Goal: Task Accomplishment & Management: Complete application form

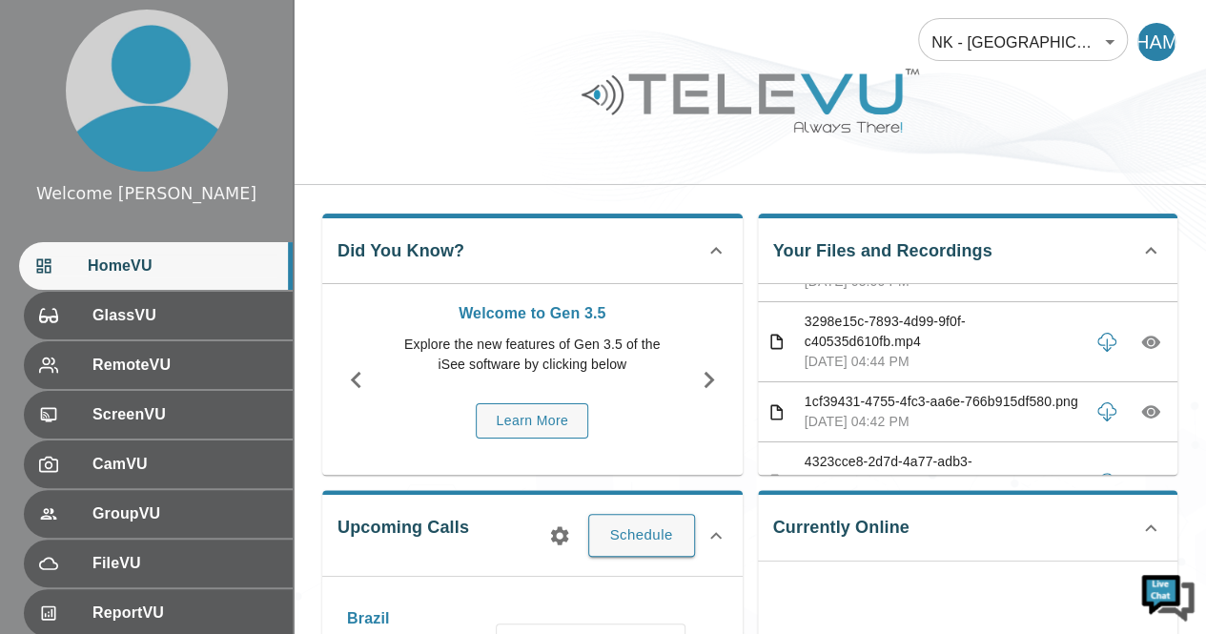
scroll to position [177, 0]
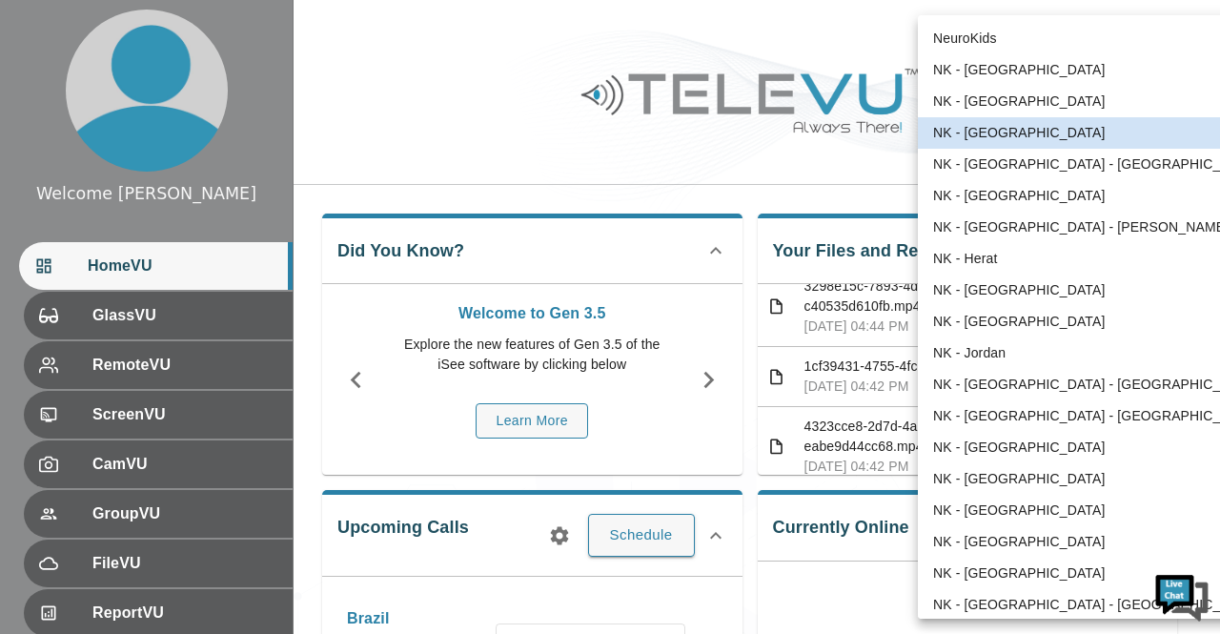
click at [1115, 39] on body "Welcome [PERSON_NAME] HomeVU GlassVU RemoteVU ScreenVU CamVU GroupVU FileVU Rep…" at bounding box center [610, 619] width 1220 height 1238
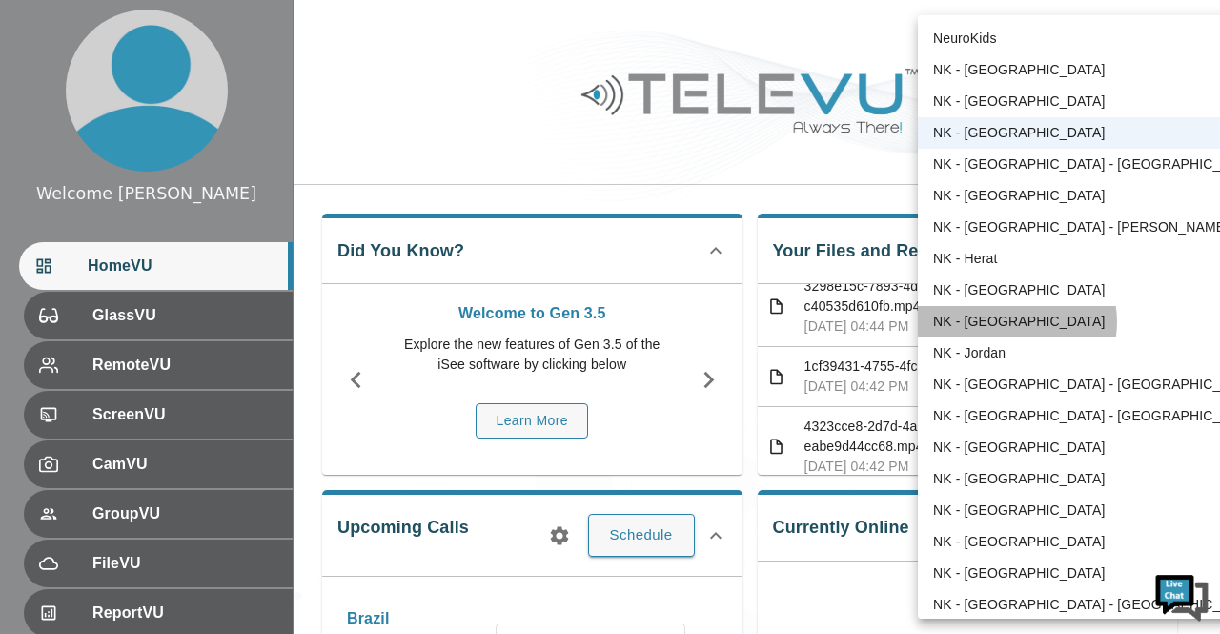
click at [1013, 321] on li "NK - [GEOGRAPHIC_DATA]" at bounding box center [1095, 321] width 355 height 31
type input "196"
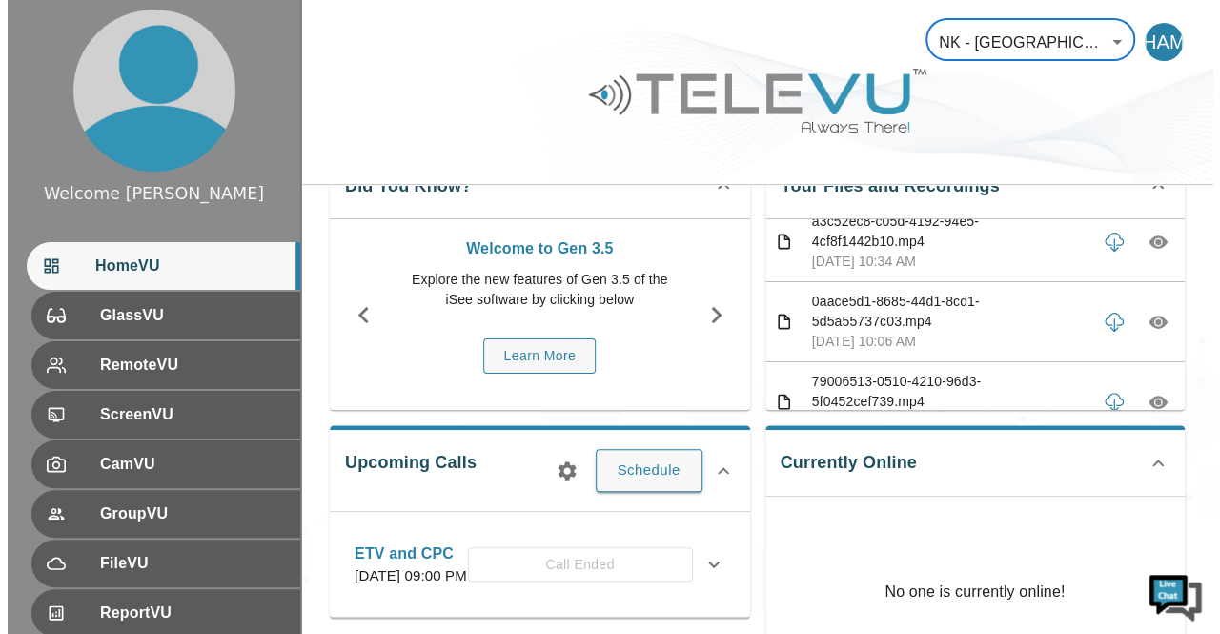
scroll to position [67, 0]
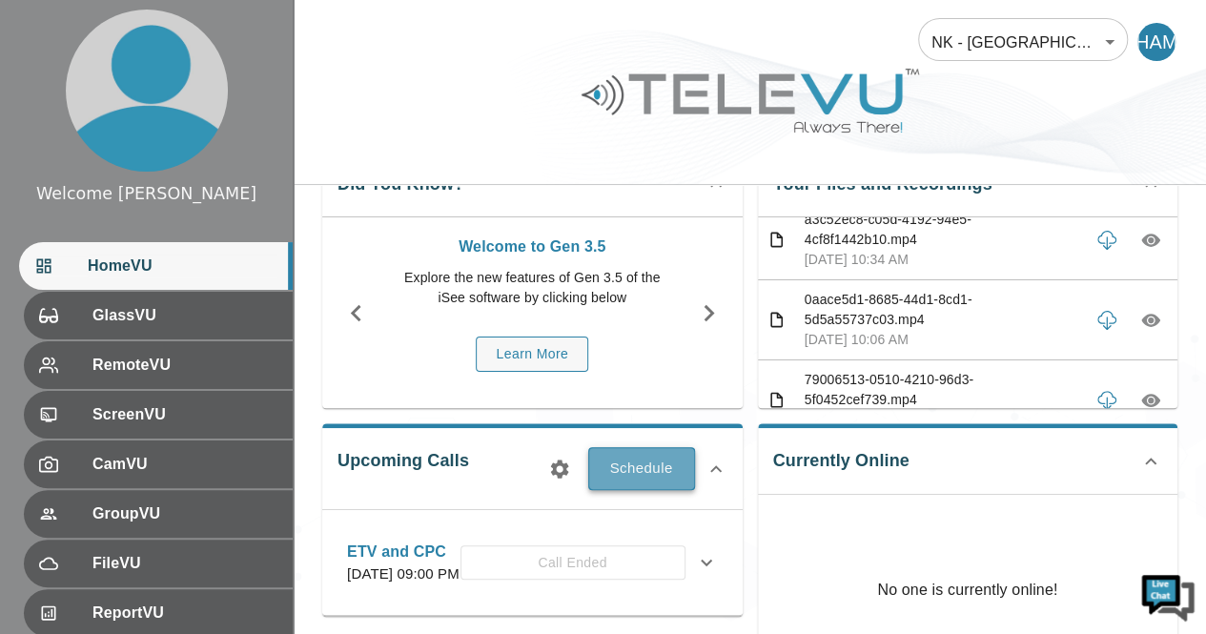
click at [661, 473] on button "Schedule" at bounding box center [641, 468] width 107 height 42
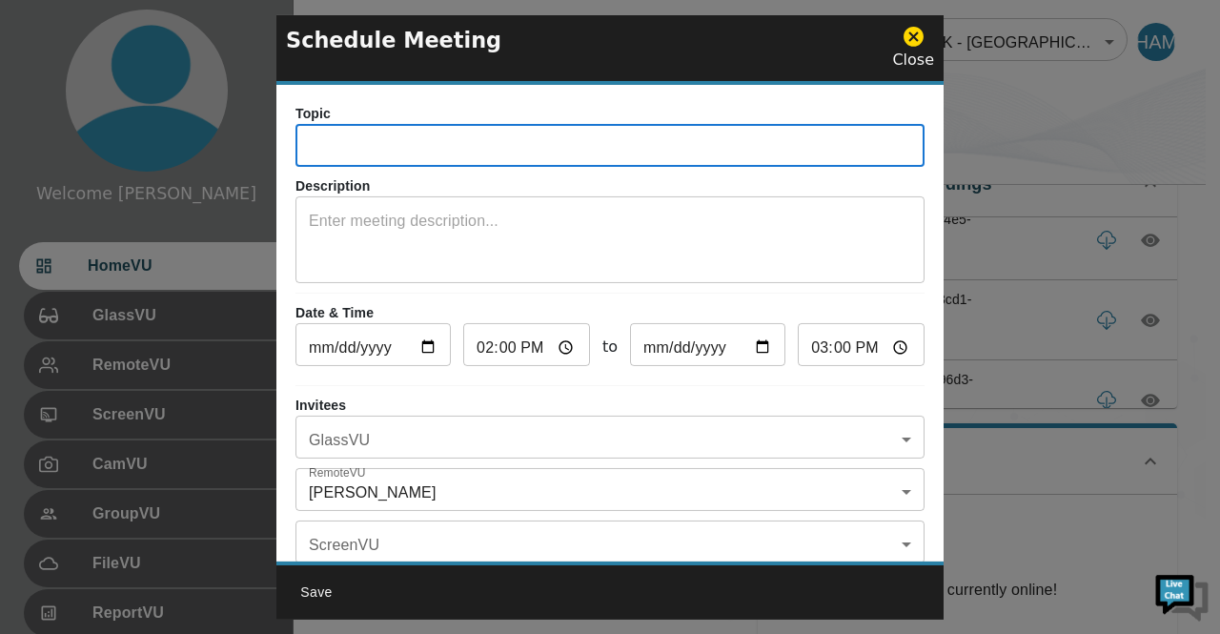
click at [351, 132] on input "text" at bounding box center [609, 148] width 629 height 38
type input "Jalalabad Telementoring"
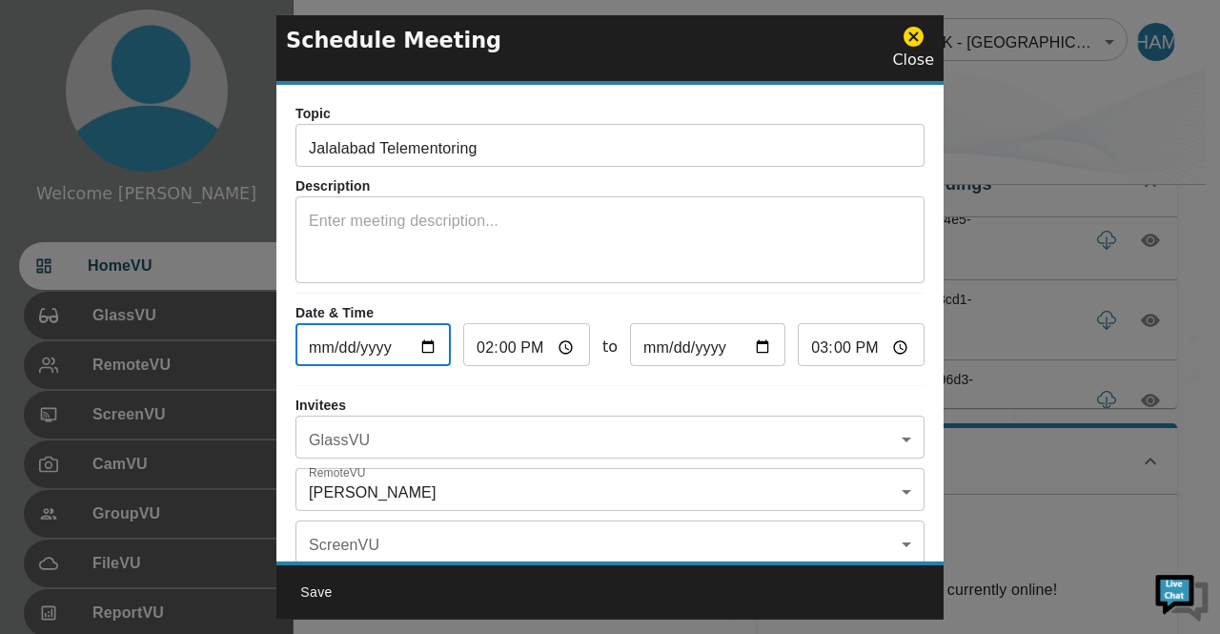
click at [422, 338] on input "[DATE]" at bounding box center [372, 347] width 155 height 38
type input "[DATE]"
click at [562, 347] on input "14:00" at bounding box center [526, 347] width 127 height 38
type input "20:00"
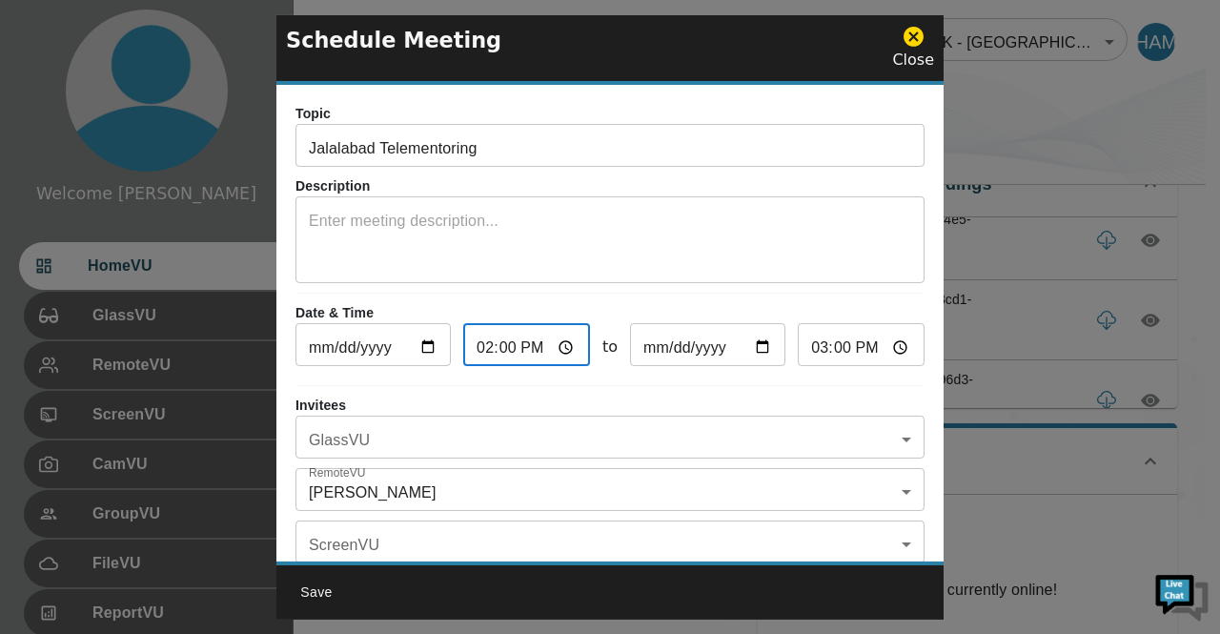
type input "21:00"
click at [505, 344] on input "20:00" at bounding box center [526, 347] width 127 height 38
type input "20:03"
type input "21:03"
type input "20:30"
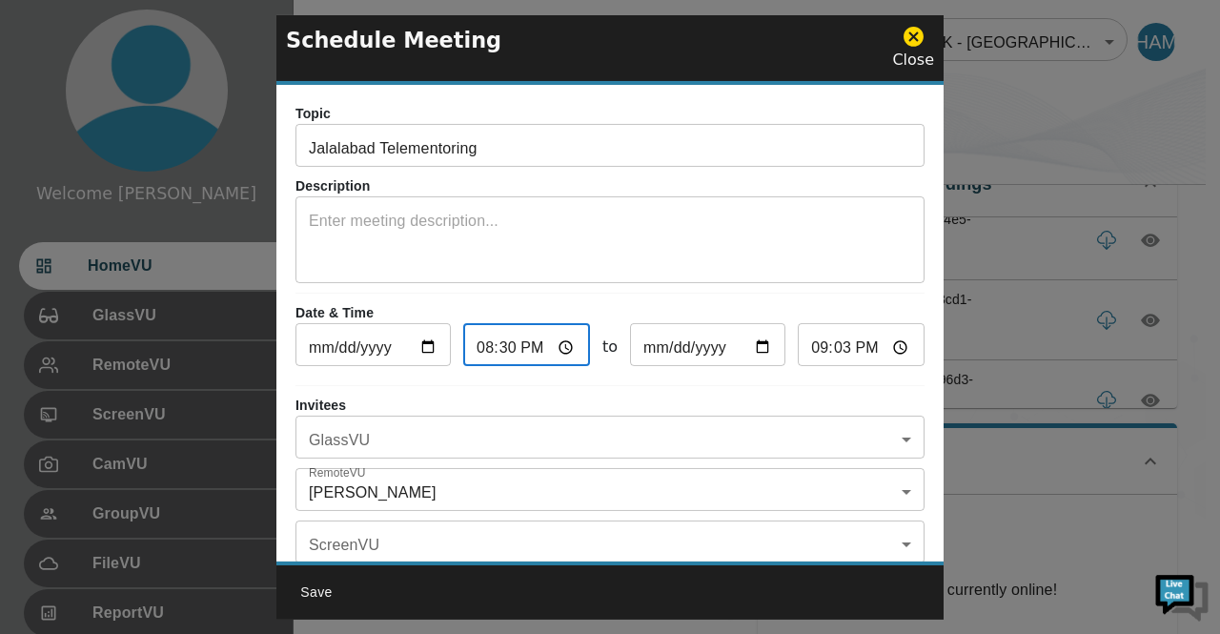
type input "21:30"
click at [535, 343] on input "20:30" at bounding box center [526, 347] width 127 height 38
click at [539, 350] on input "20:30" at bounding box center [526, 347] width 127 height 38
click at [564, 344] on input "20:30" at bounding box center [526, 347] width 127 height 38
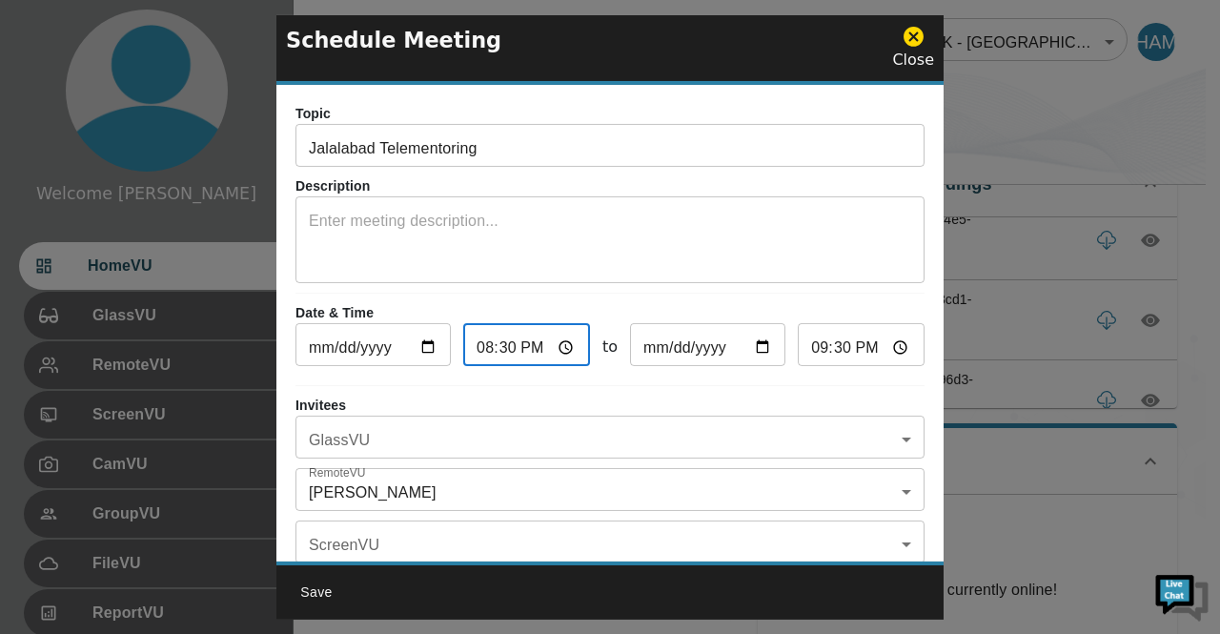
type input "08:30"
type input "09:30"
type input "08:30"
click at [882, 342] on input "09:30" at bounding box center [861, 347] width 127 height 38
type input "10:30"
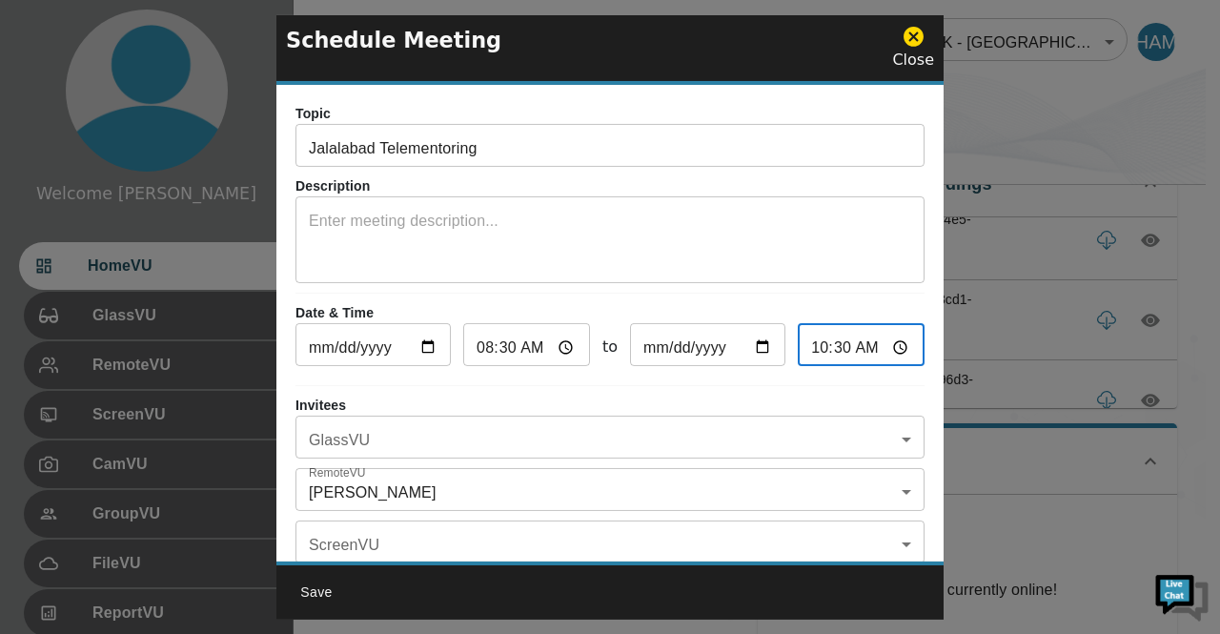
click at [858, 292] on div "Topic Jalalabad Telementoring ​ Description x ​ Date & Time [DATE] ​ 08:30 ​ to…" at bounding box center [609, 323] width 667 height 477
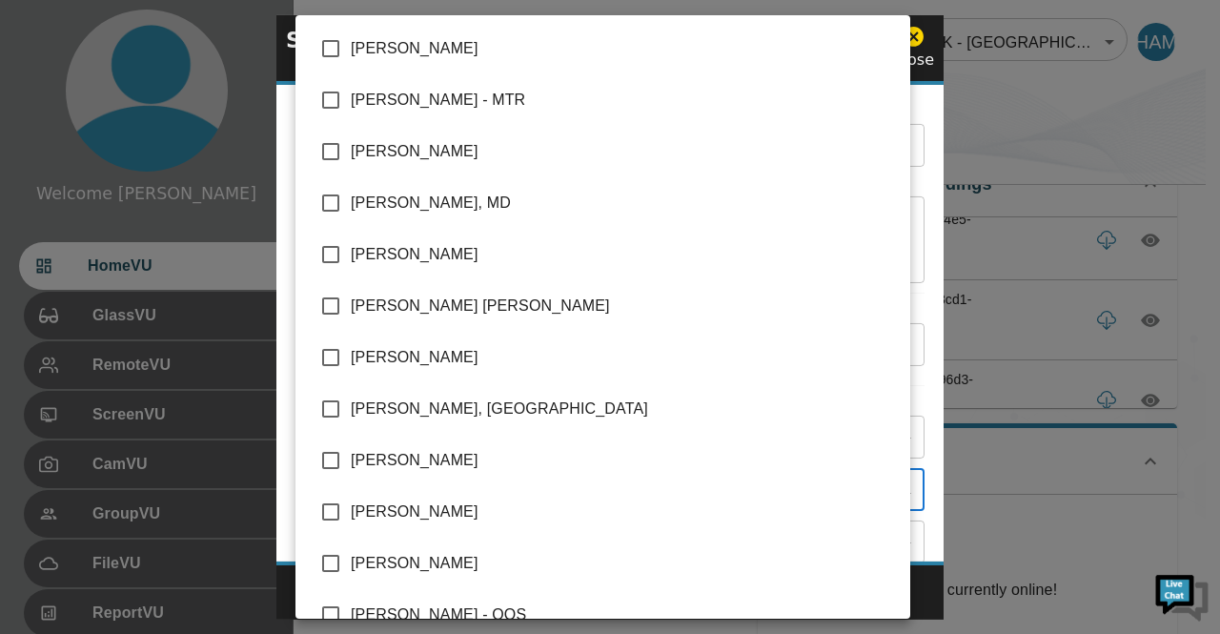
scroll to position [606, 0]
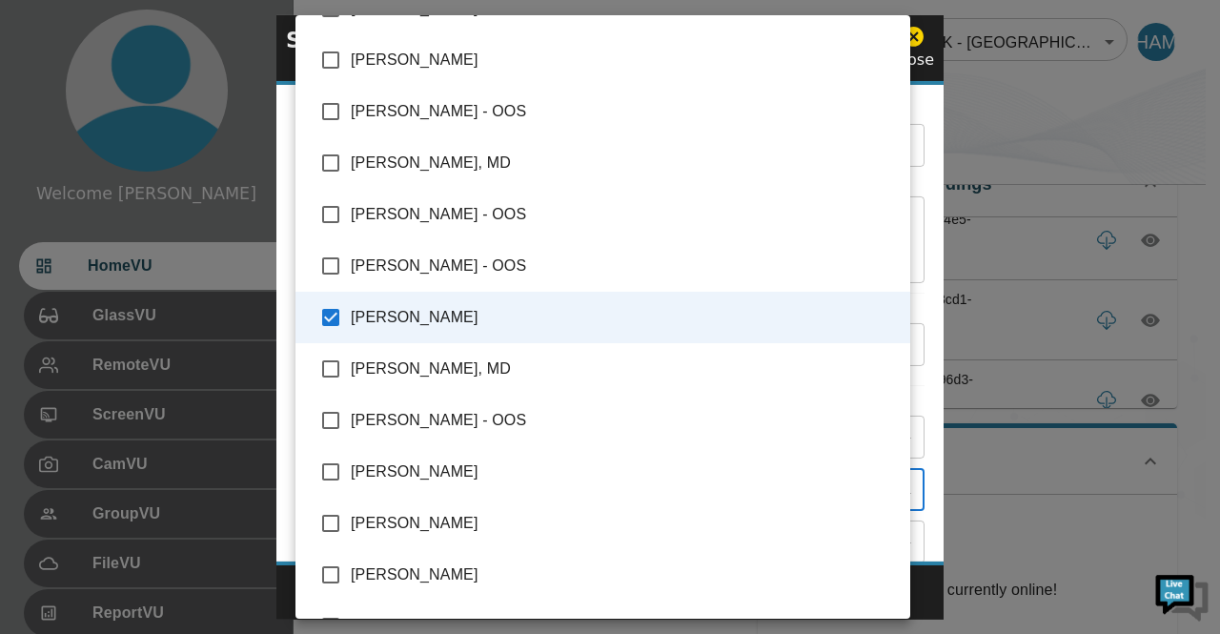
click at [890, 491] on body "Welcome [PERSON_NAME] HomeVU GlassVU RemoteVU ScreenVU CamVU GroupVU FileVU Rep…" at bounding box center [610, 442] width 1220 height 1018
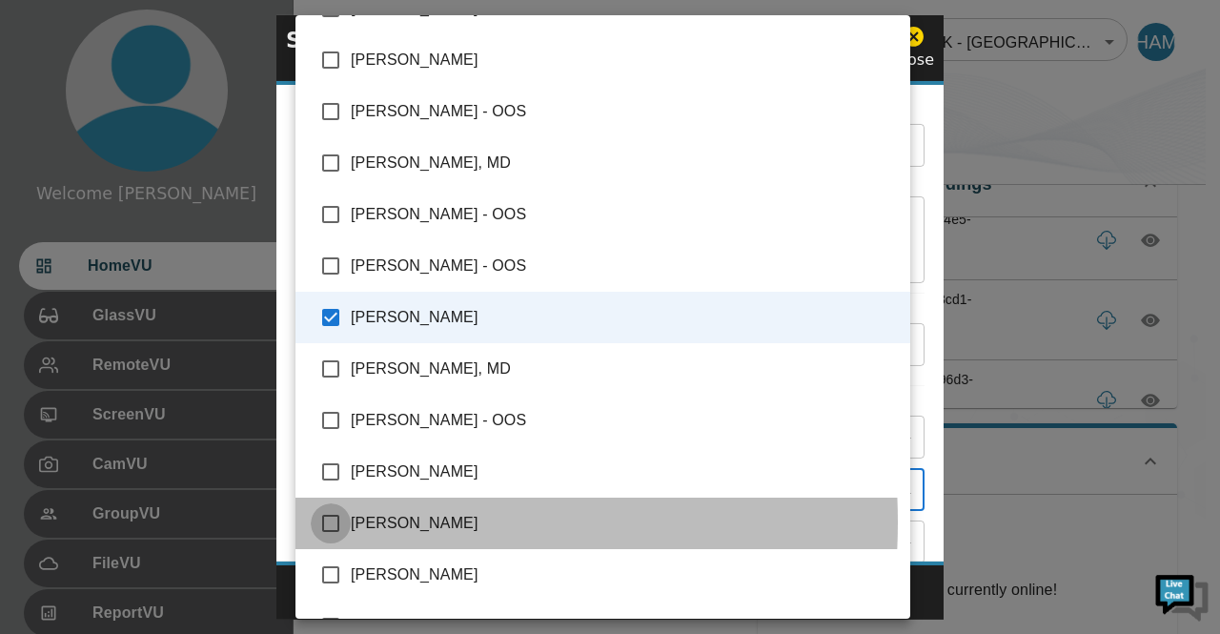
click at [335, 521] on input "checkbox" at bounding box center [331, 523] width 40 height 40
checkbox input "true"
type input "[PERSON_NAME],[PERSON_NAME]"
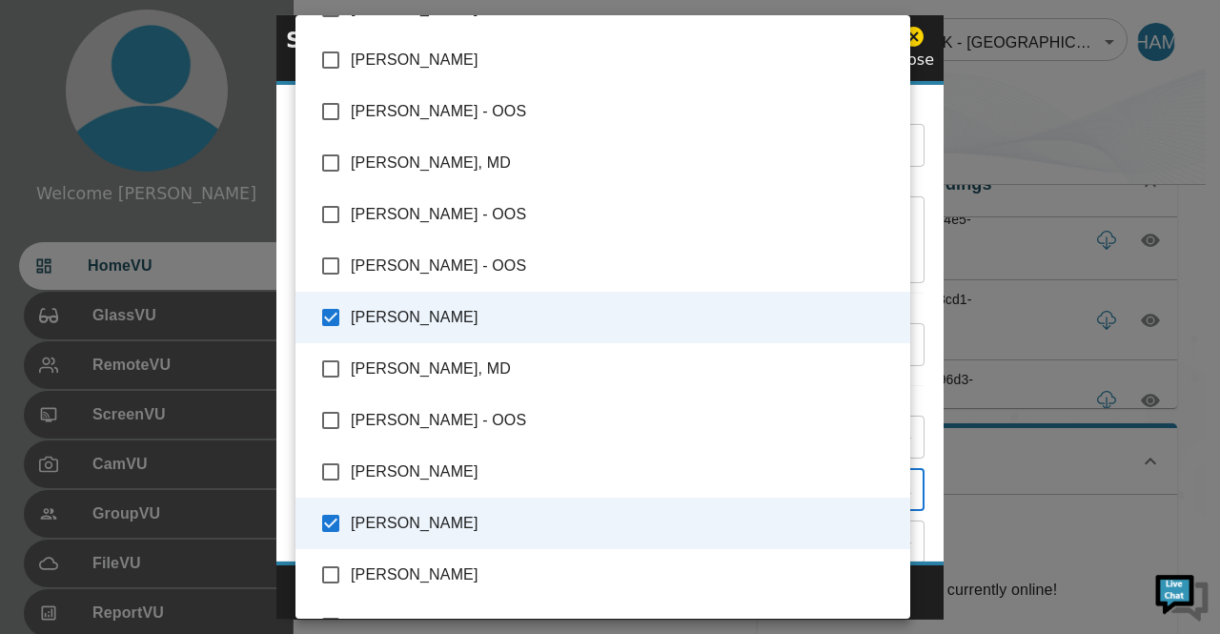
click at [984, 168] on div at bounding box center [610, 317] width 1220 height 634
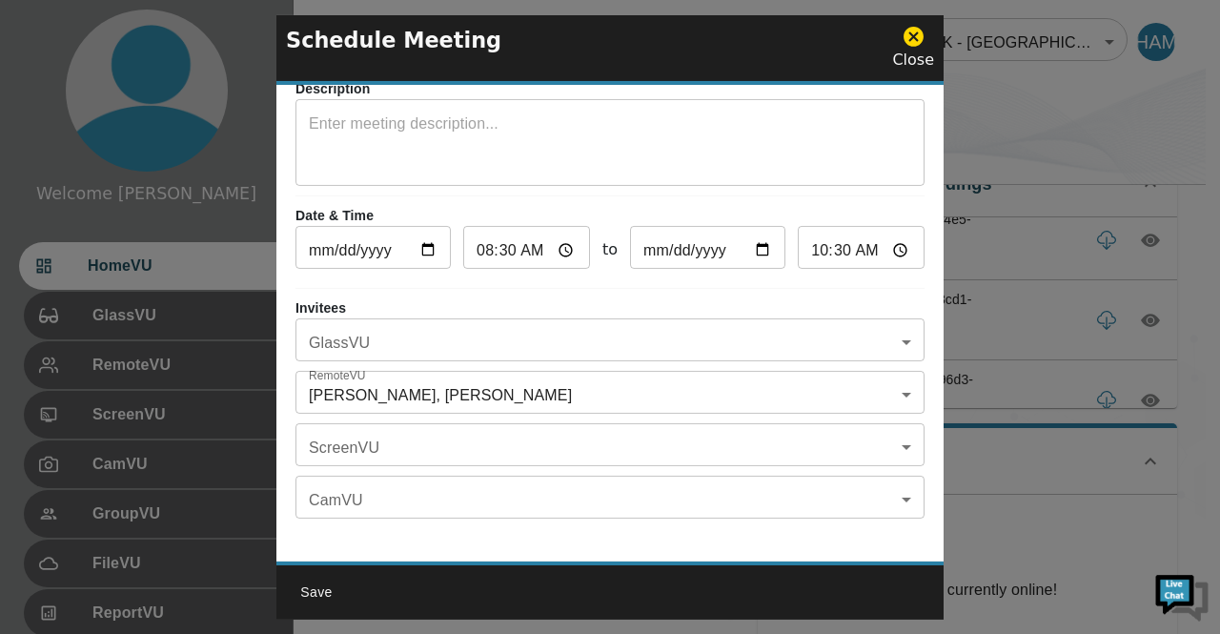
scroll to position [111, 0]
click at [894, 431] on body "Welcome [PERSON_NAME] HomeVU GlassVU RemoteVU ScreenVU CamVU GroupVU FileVU Rep…" at bounding box center [610, 442] width 1220 height 1018
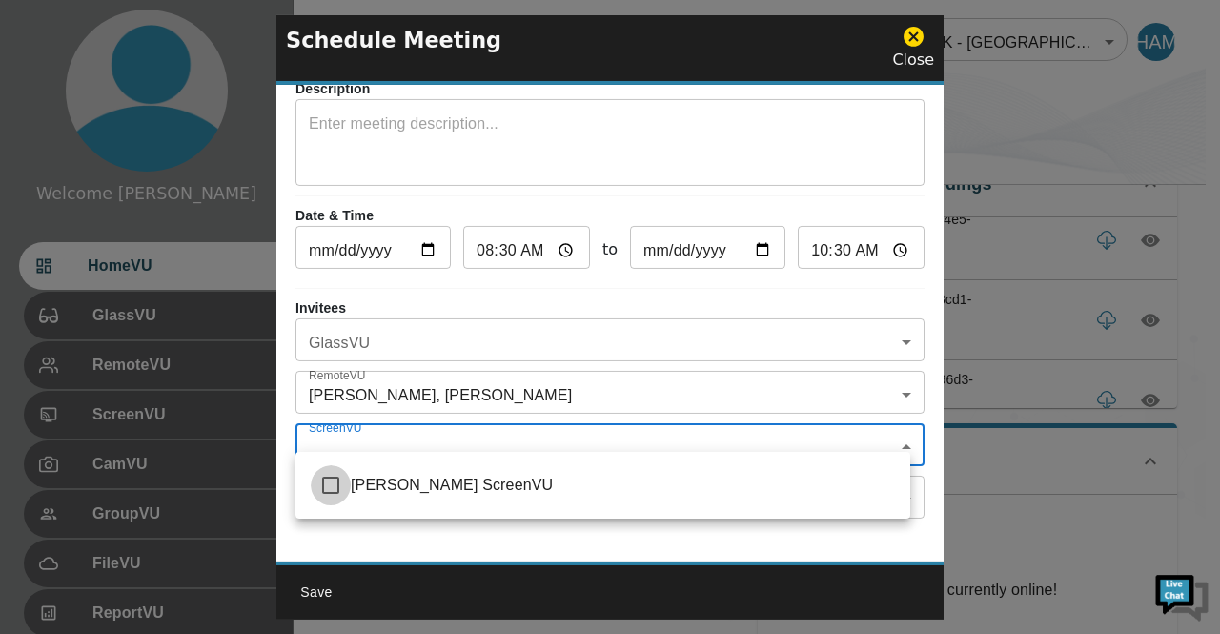
click at [338, 485] on input "checkbox" at bounding box center [331, 485] width 40 height 40
checkbox input "true"
type input "[PERSON_NAME] ScreenVU"
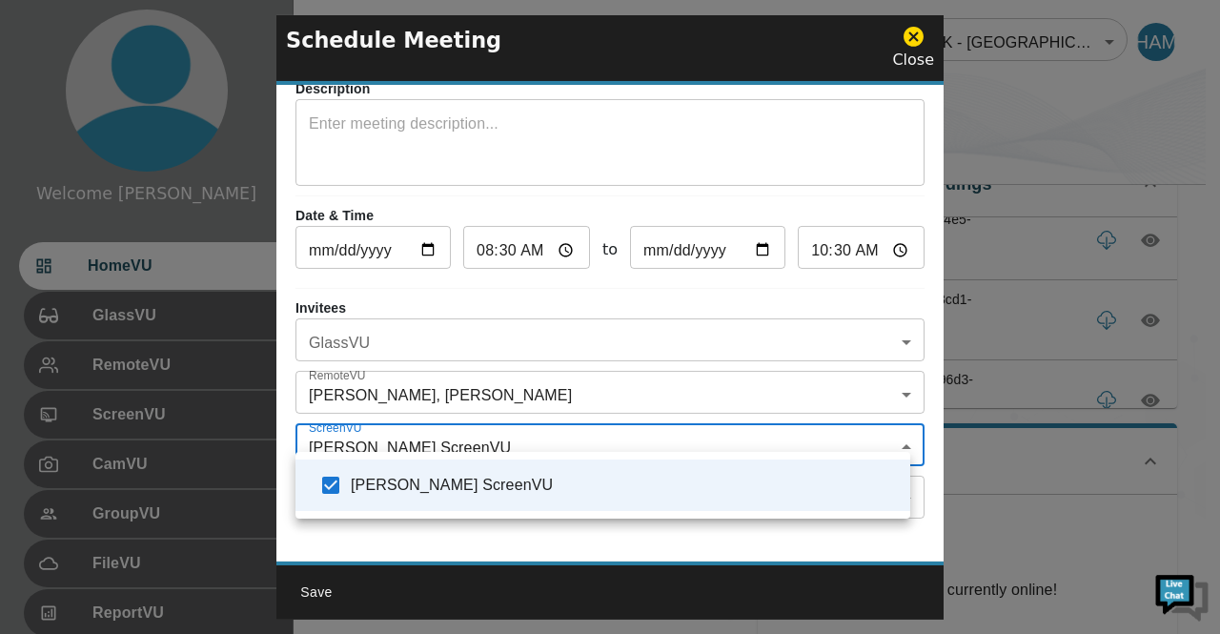
drag, startPoint x: 932, startPoint y: 515, endPoint x: 940, endPoint y: 544, distance: 30.5
click at [940, 544] on div at bounding box center [610, 317] width 1220 height 634
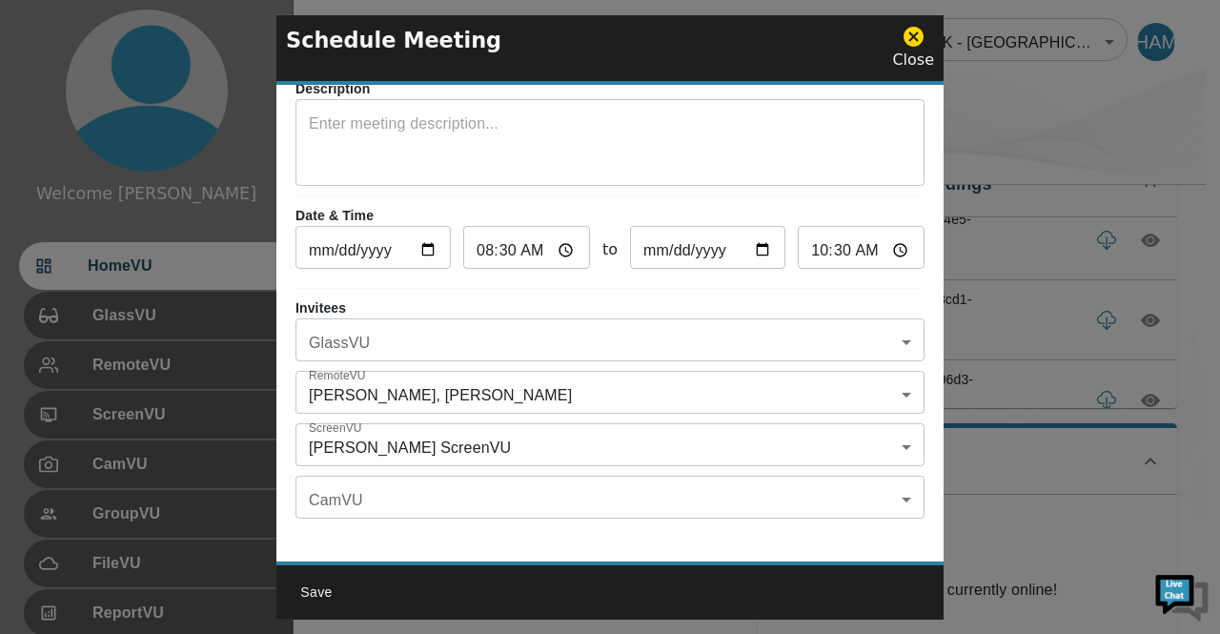
click at [1106, 117] on div at bounding box center [610, 317] width 1220 height 634
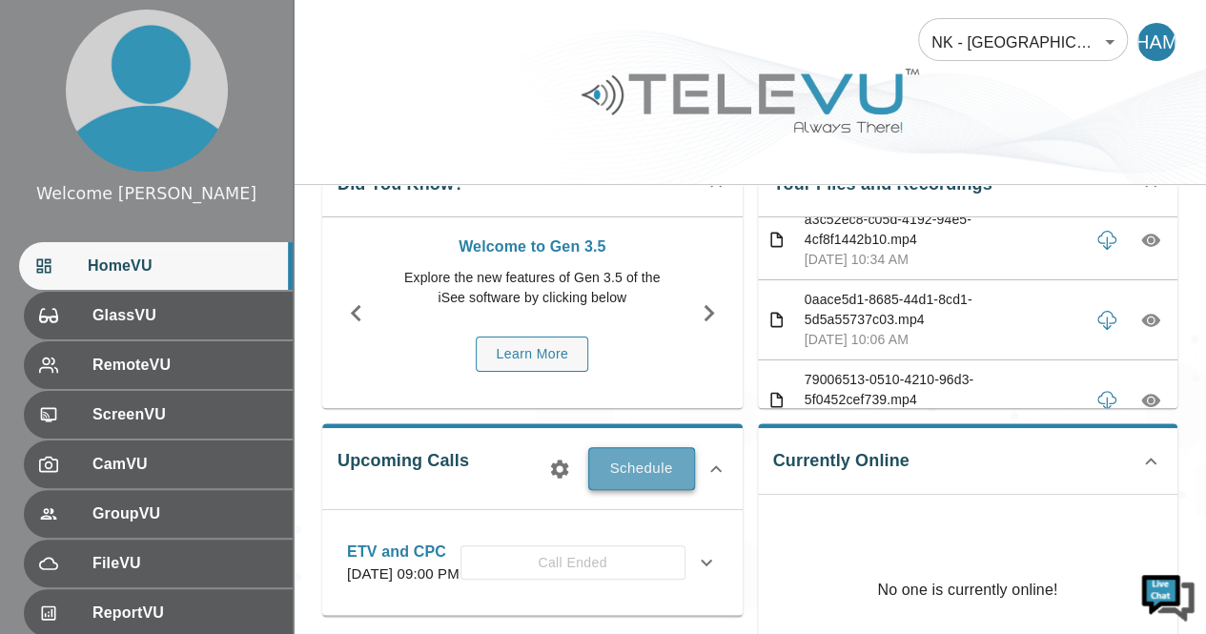
click at [628, 466] on button "Schedule" at bounding box center [641, 468] width 107 height 42
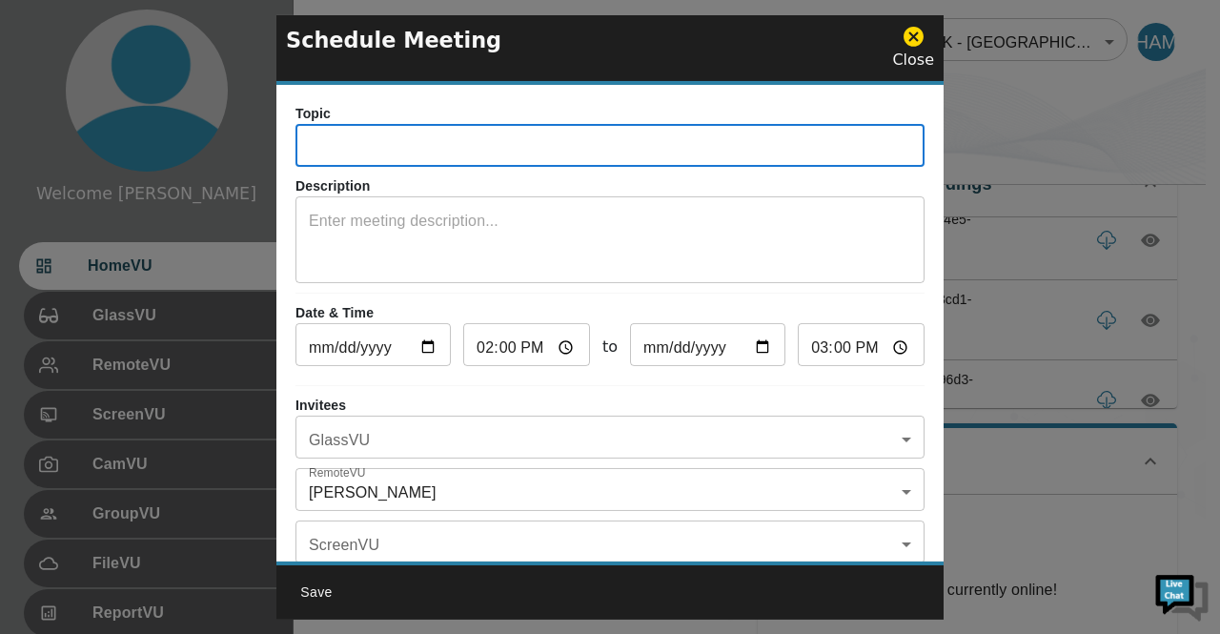
click at [422, 160] on input "text" at bounding box center [609, 148] width 629 height 38
type input "Jalalabad Telementoring"
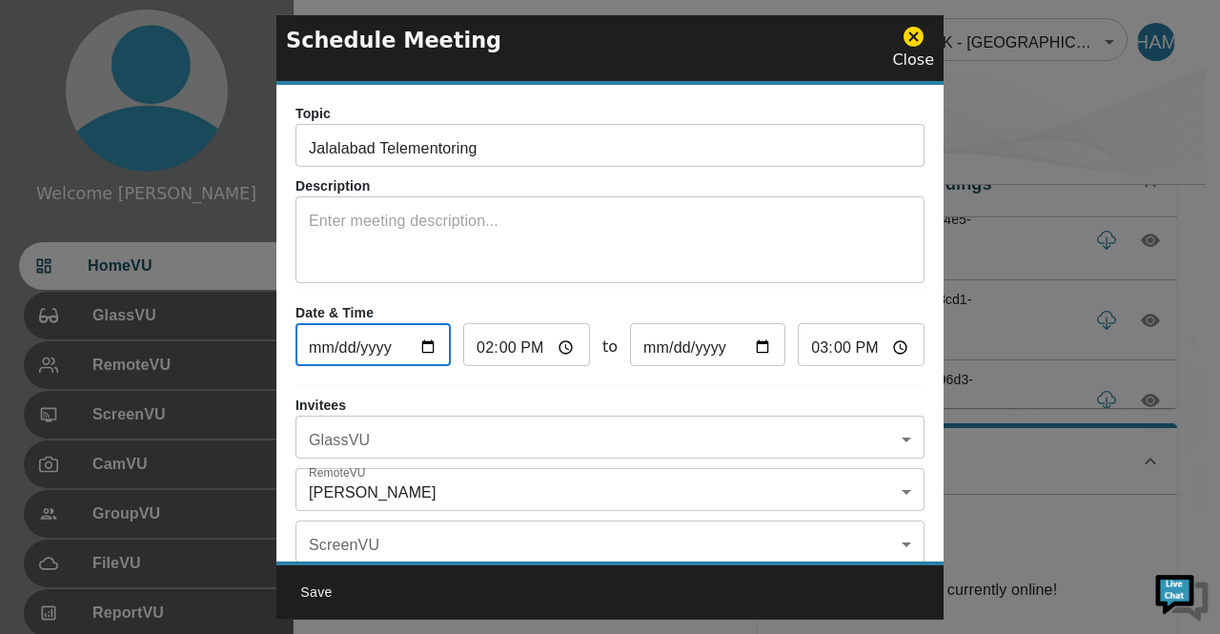
click at [435, 350] on input "[DATE]" at bounding box center [372, 347] width 155 height 38
type input "[DATE]"
click at [562, 349] on input "14:00" at bounding box center [526, 347] width 127 height 38
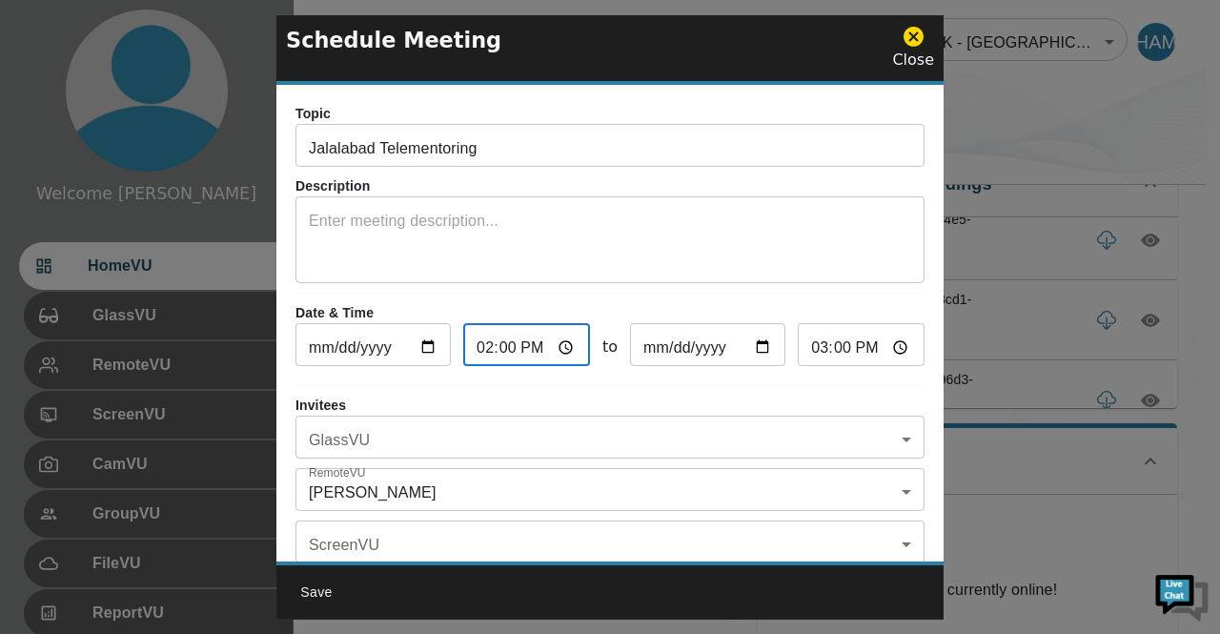
type input "20:00"
type input "21:00"
click at [508, 349] on input "20:00" at bounding box center [526, 347] width 127 height 38
type input "20:03"
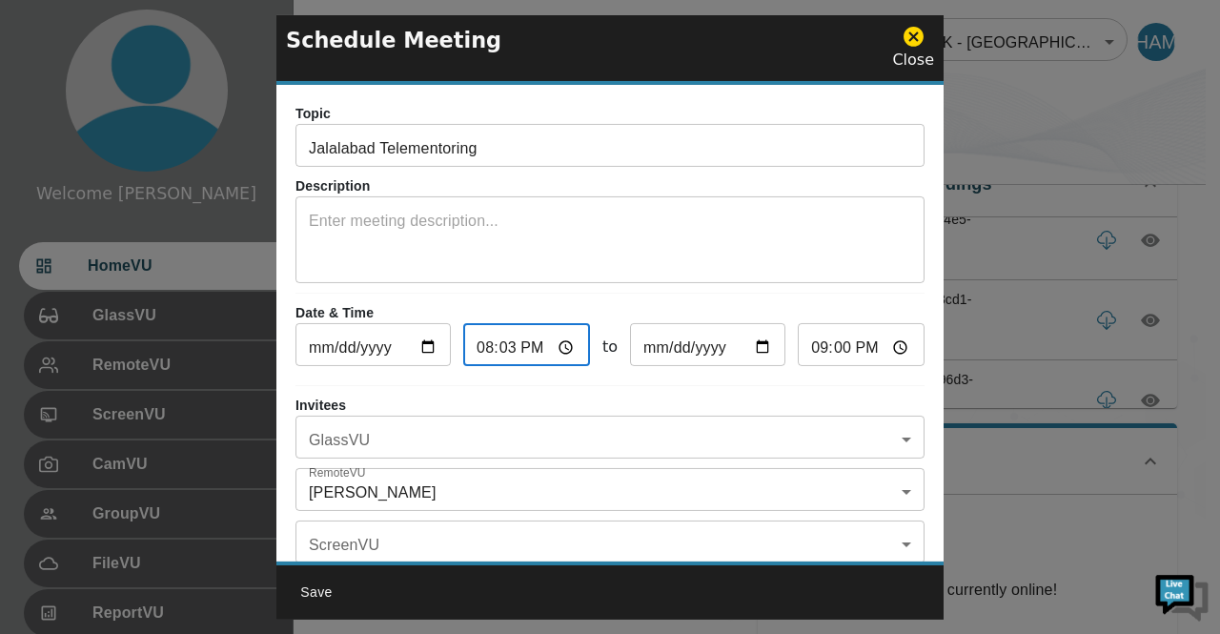
type input "21:03"
type input "20:30"
type input "21:30"
click at [562, 350] on input "20:30" at bounding box center [526, 347] width 127 height 38
type input "08:30"
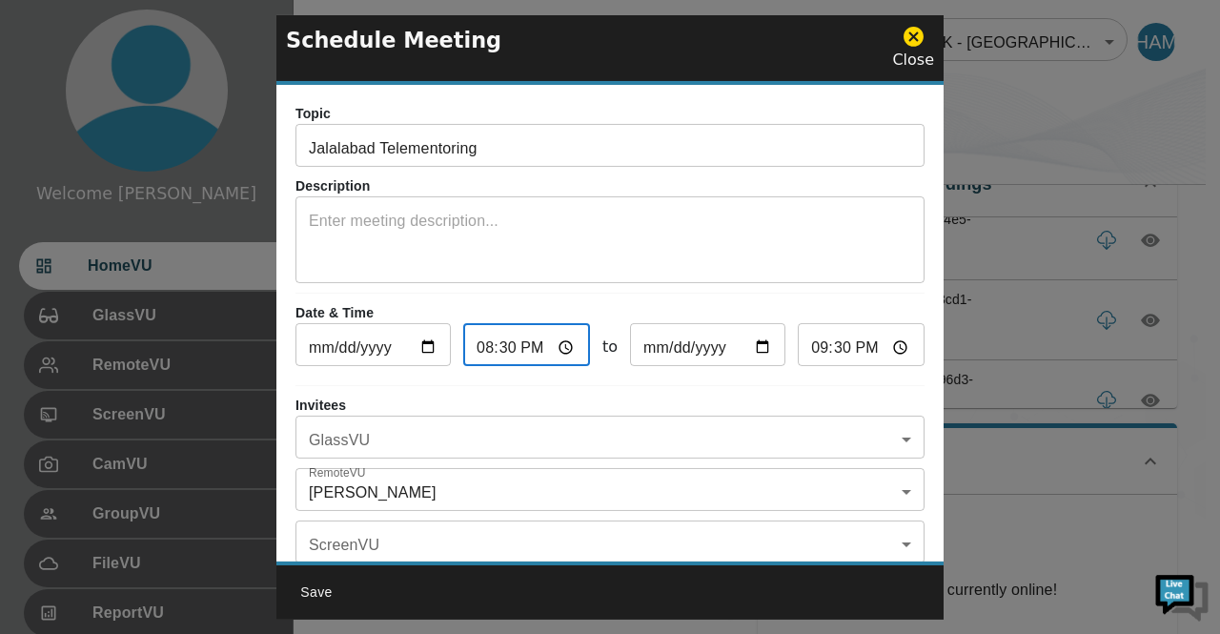
type input "09:30"
type input "08:30"
click at [757, 352] on input "[DATE]" at bounding box center [707, 347] width 155 height 38
click at [879, 344] on input "09:30" at bounding box center [861, 347] width 127 height 38
type input "10:30"
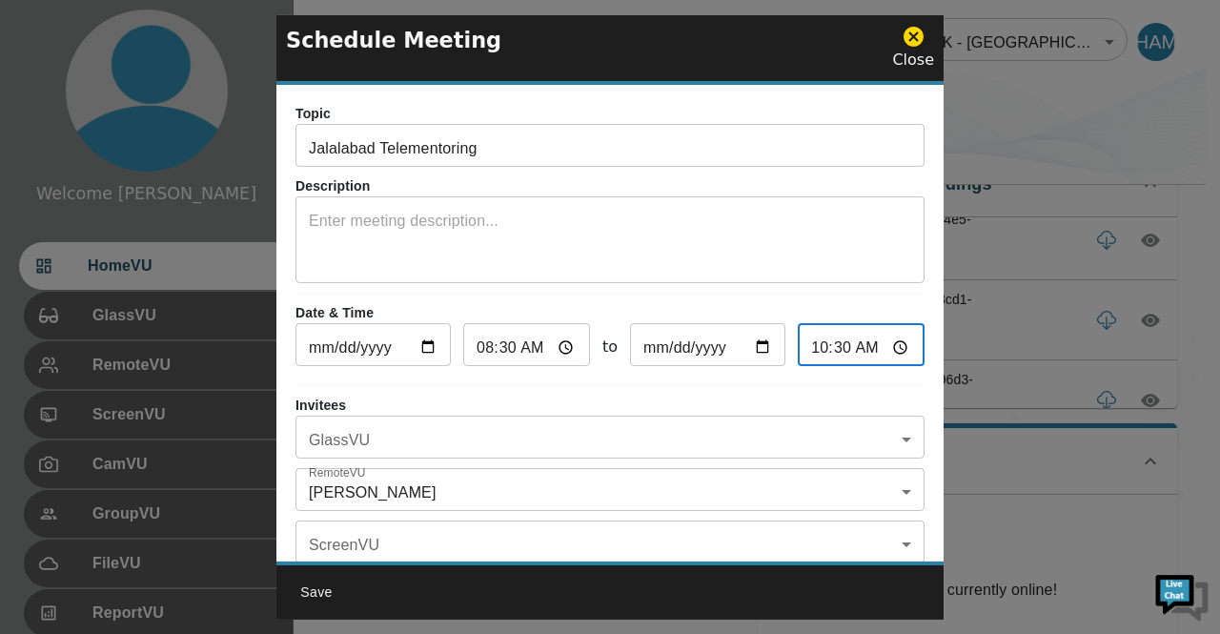
click at [872, 293] on hr at bounding box center [609, 293] width 629 height 1
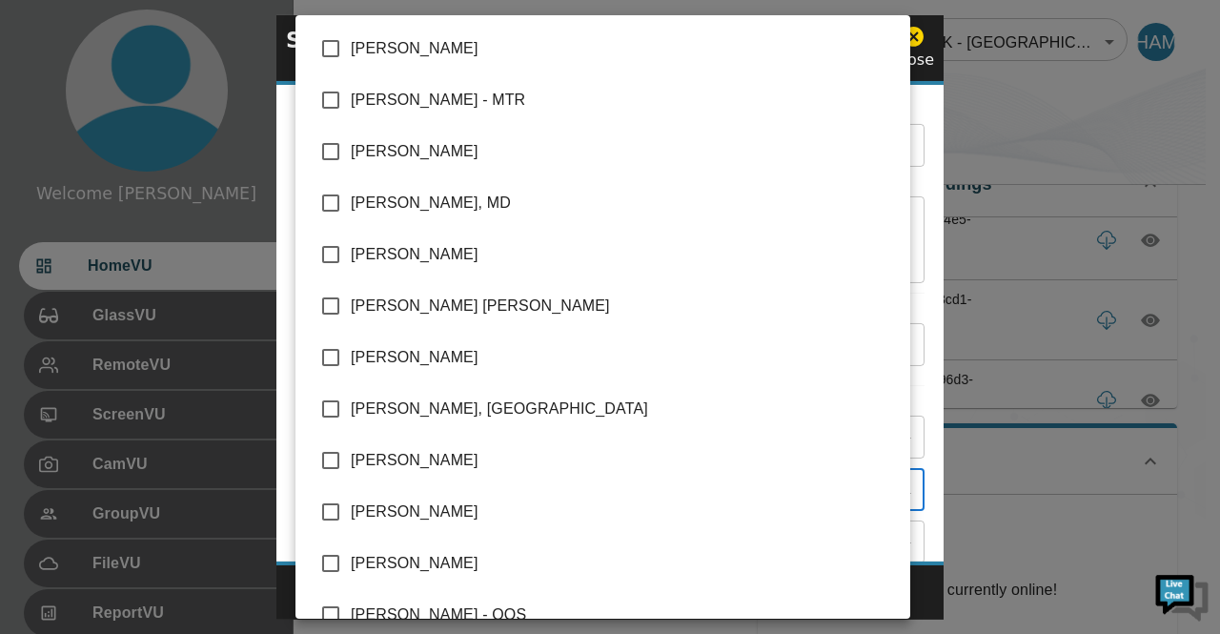
click at [896, 491] on body "Welcome [PERSON_NAME] HomeVU GlassVU RemoteVU ScreenVU CamVU GroupVU FileVU Rep…" at bounding box center [610, 442] width 1220 height 1018
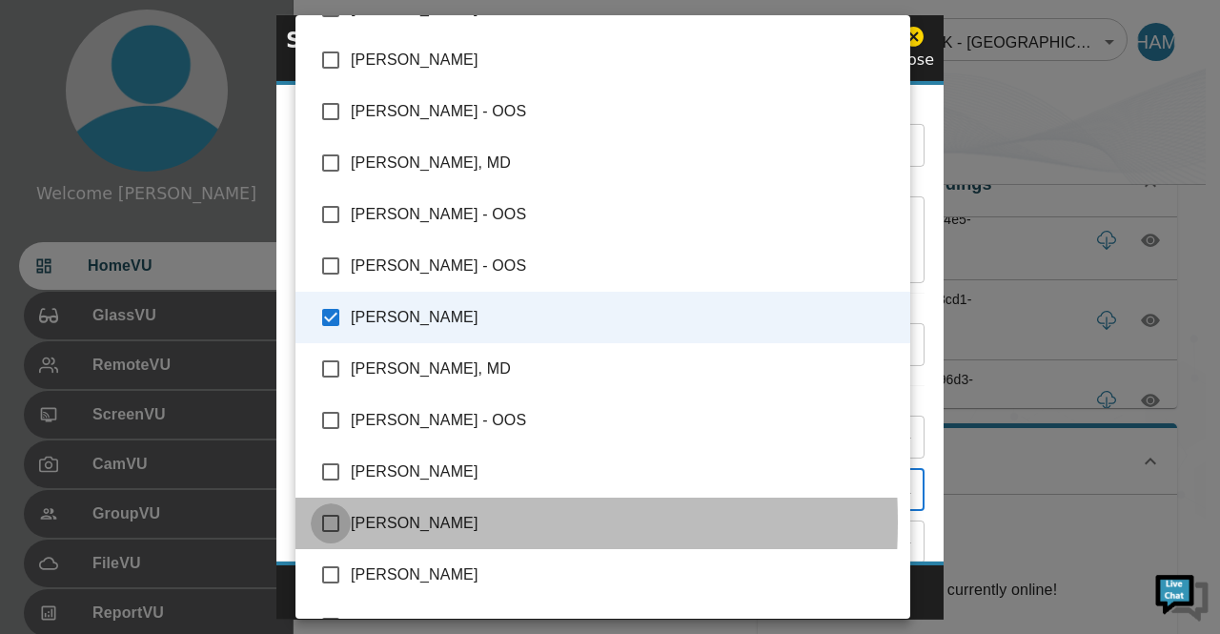
click at [336, 521] on input "checkbox" at bounding box center [331, 523] width 40 height 40
checkbox input "true"
type input "[PERSON_NAME],[PERSON_NAME]"
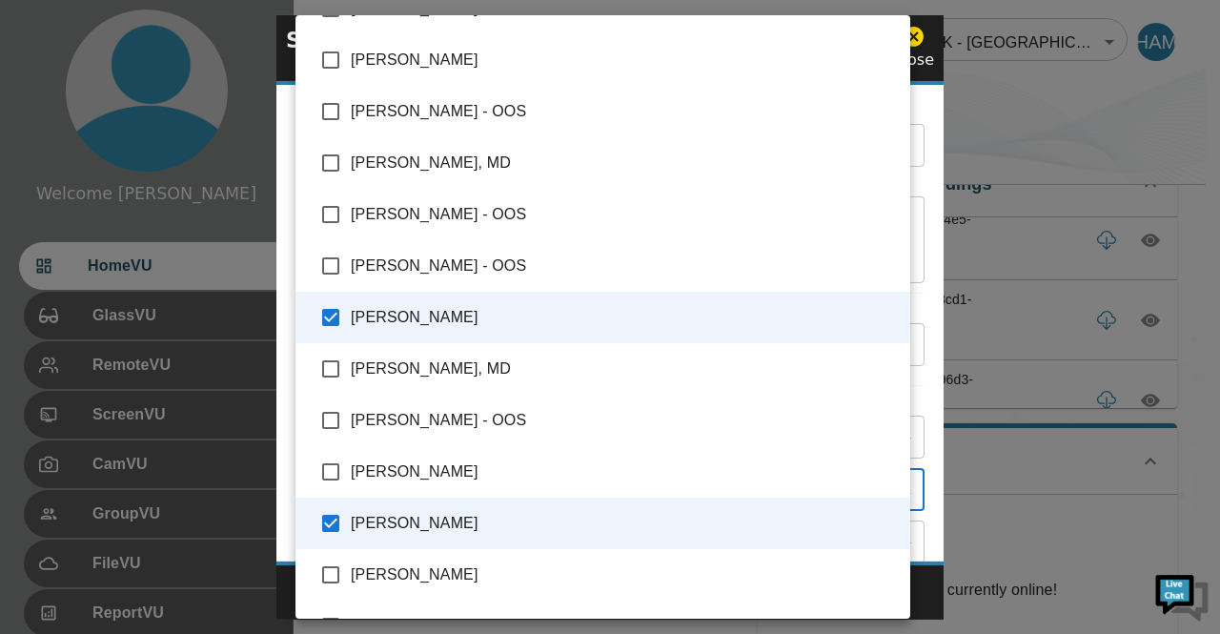
click at [977, 140] on div at bounding box center [610, 317] width 1220 height 634
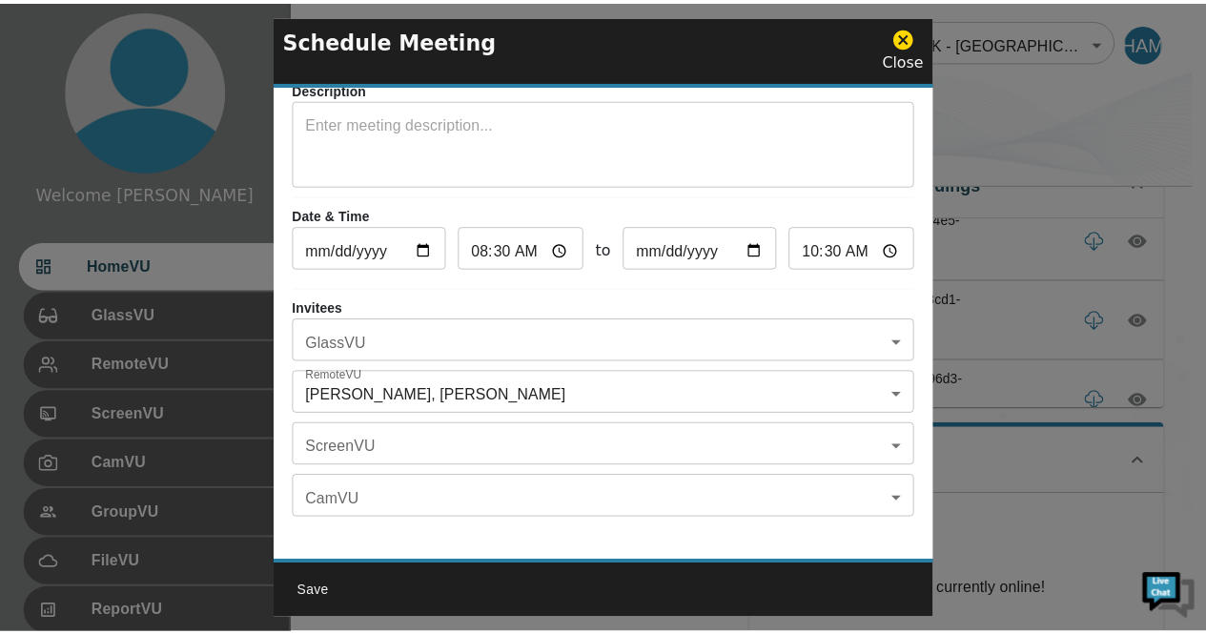
scroll to position [111, 0]
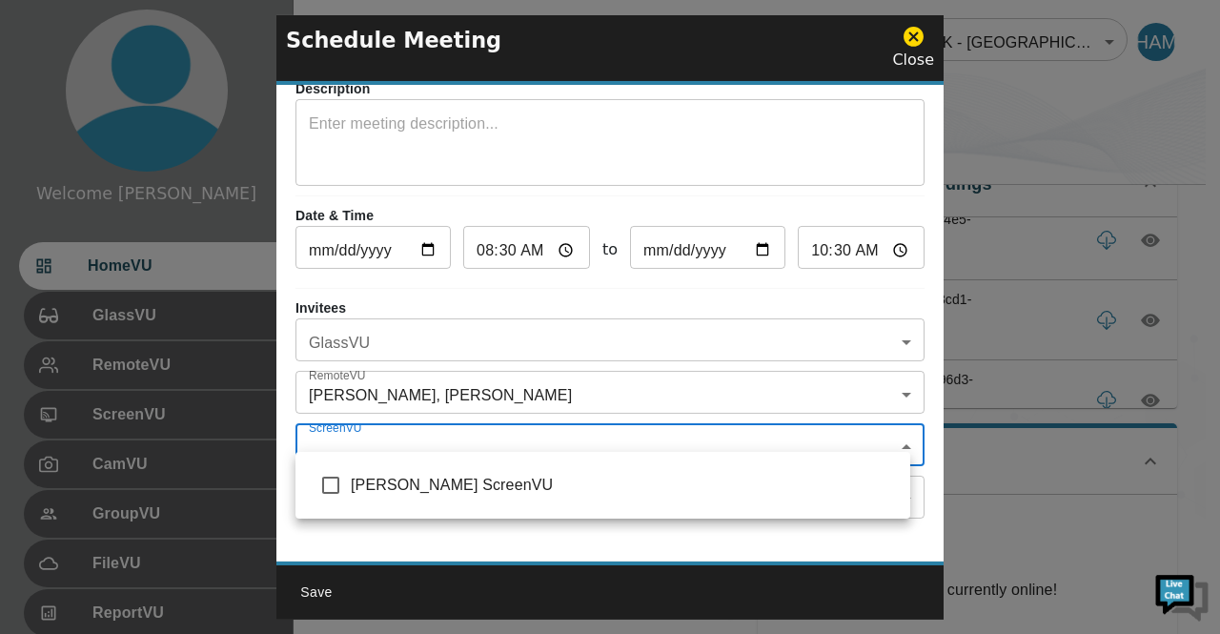
click at [896, 433] on body "Welcome [PERSON_NAME] HomeVU GlassVU RemoteVU ScreenVU CamVU GroupVU FileVU Rep…" at bounding box center [610, 442] width 1220 height 1018
click at [335, 483] on input "checkbox" at bounding box center [331, 485] width 40 height 40
checkbox input "true"
type input "[PERSON_NAME] ScreenVU"
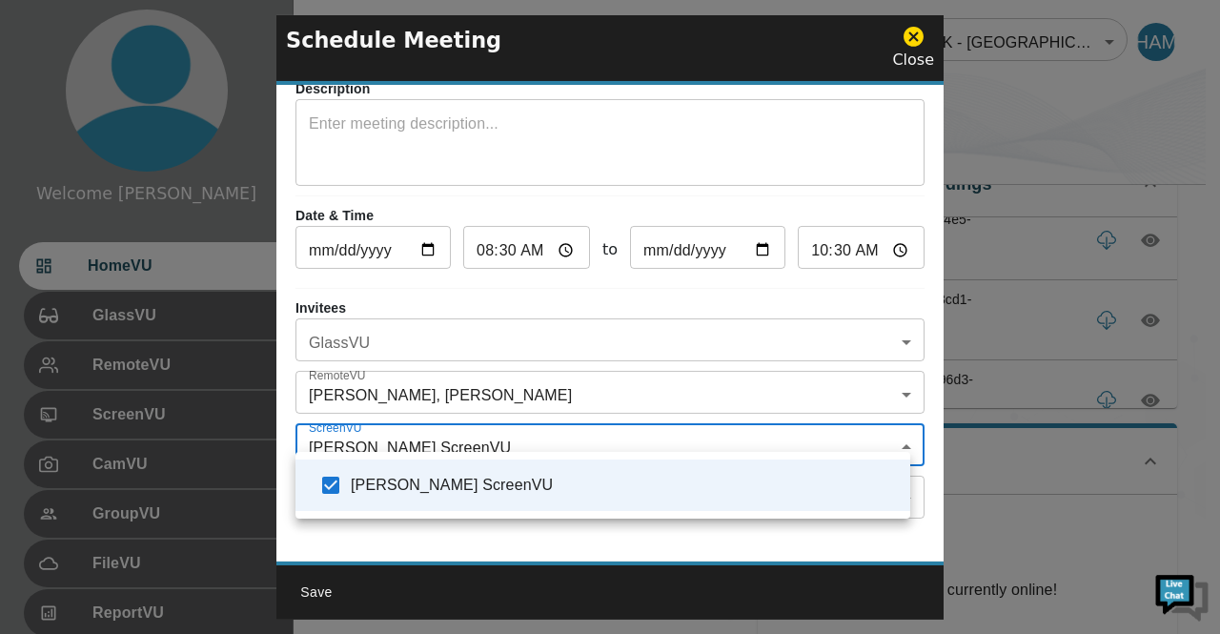
click at [1051, 150] on div at bounding box center [610, 317] width 1220 height 634
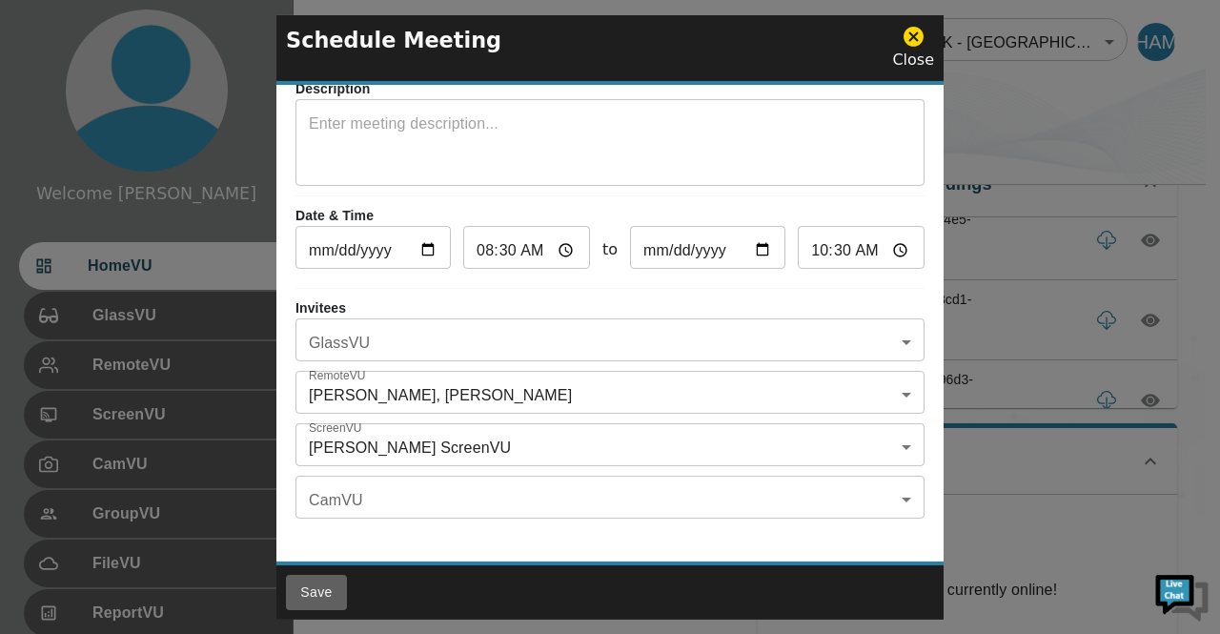
click at [326, 592] on button "Save" at bounding box center [316, 592] width 61 height 35
